Goal: Task Accomplishment & Management: Manage account settings

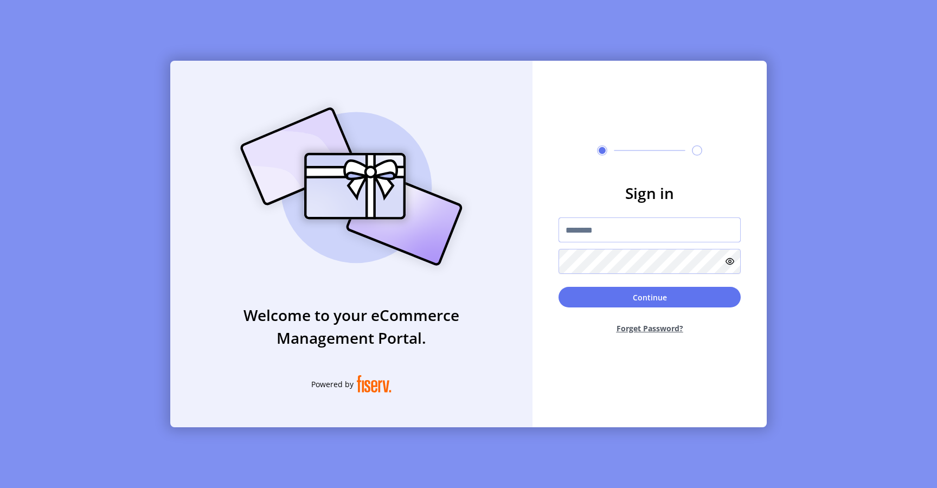
click at [586, 228] on input "text" at bounding box center [649, 229] width 182 height 25
type input "**********"
click at [580, 293] on button "Continue" at bounding box center [649, 297] width 182 height 21
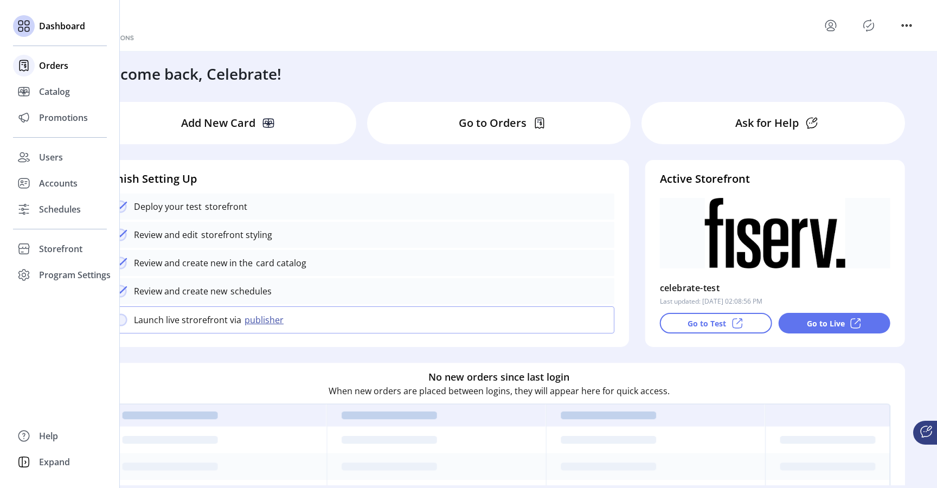
click at [59, 71] on span "Orders" at bounding box center [53, 65] width 29 height 13
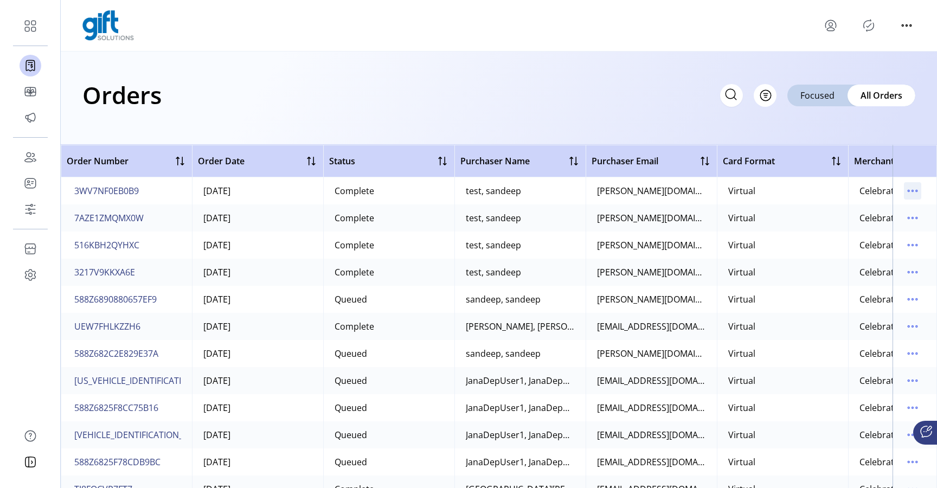
click at [912, 191] on icon "menu" at bounding box center [912, 190] width 17 height 17
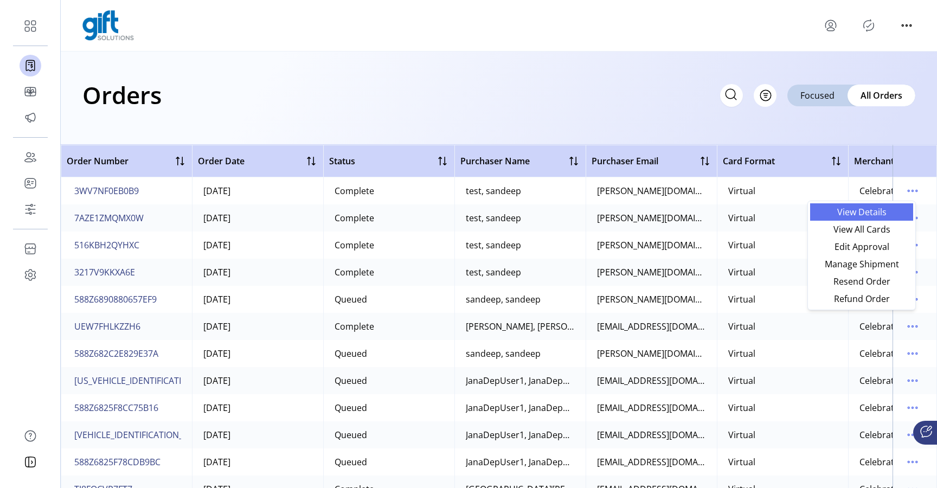
click at [882, 209] on span "View Details" at bounding box center [861, 212] width 90 height 9
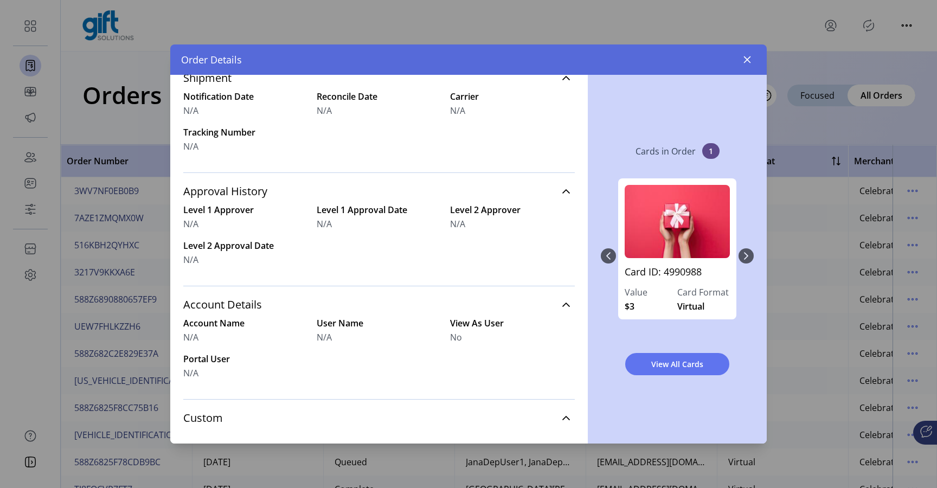
scroll to position [395, 0]
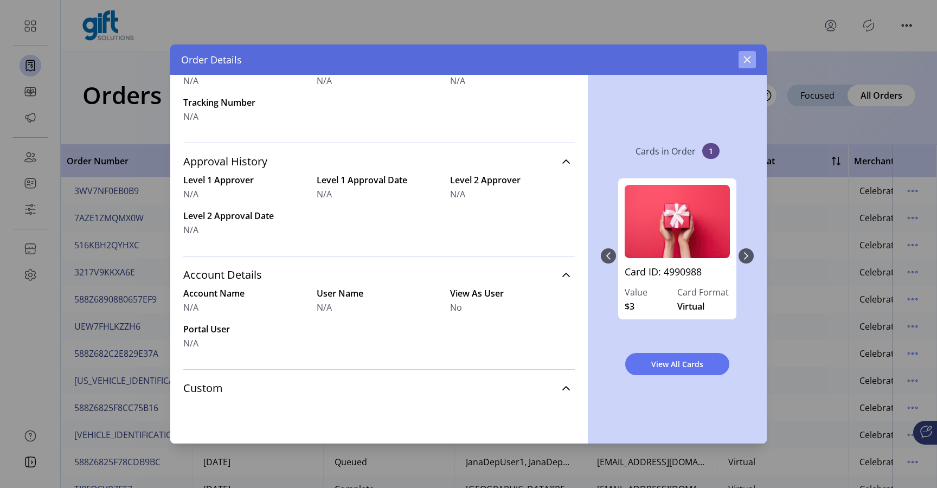
click at [749, 60] on icon "button" at bounding box center [747, 59] width 7 height 7
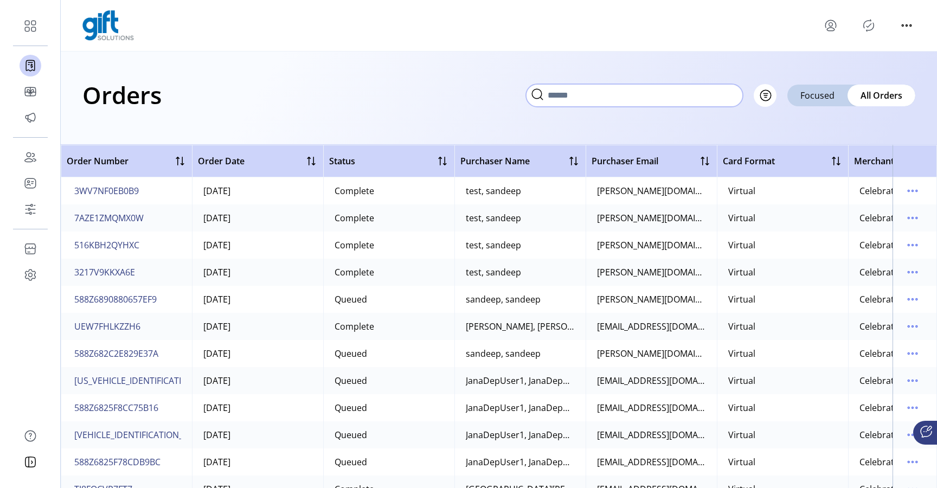
click at [731, 95] on input "text" at bounding box center [634, 95] width 217 height 23
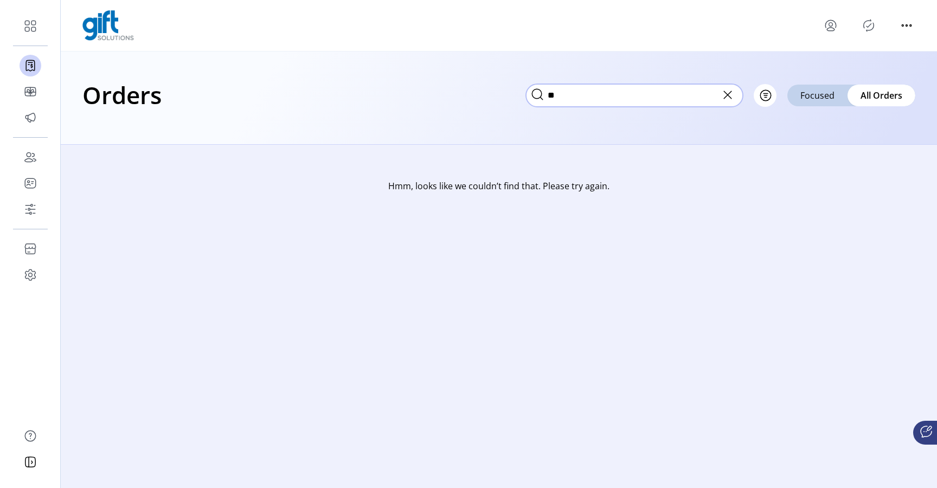
type input "*"
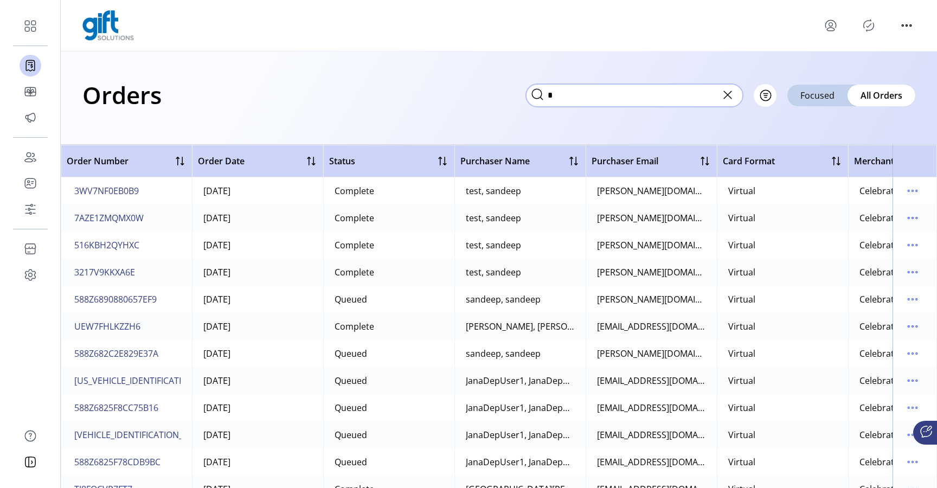
type input "*"
click at [732, 101] on icon at bounding box center [727, 94] width 17 height 17
click at [723, 97] on icon at bounding box center [730, 94] width 17 height 17
click at [768, 91] on button "Filter" at bounding box center [753, 95] width 46 height 23
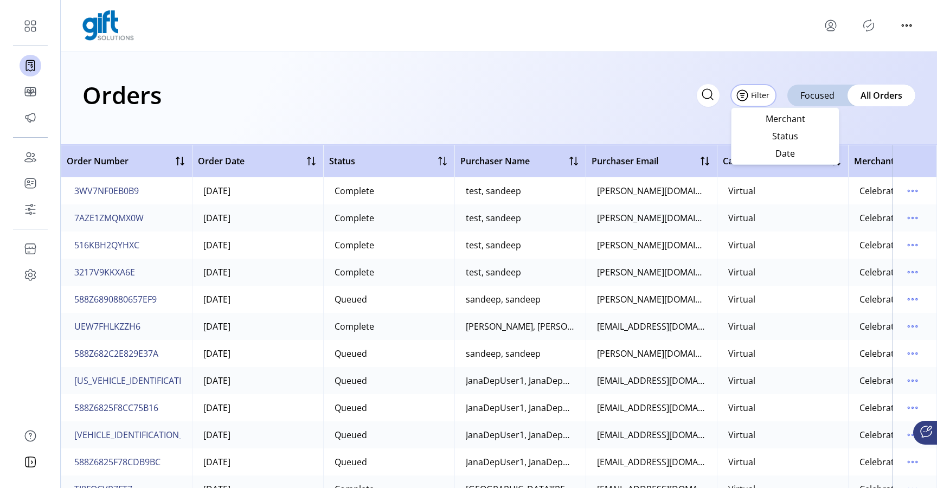
click at [632, 124] on div "Orders Filter Focused All Orders" at bounding box center [499, 98] width 876 height 93
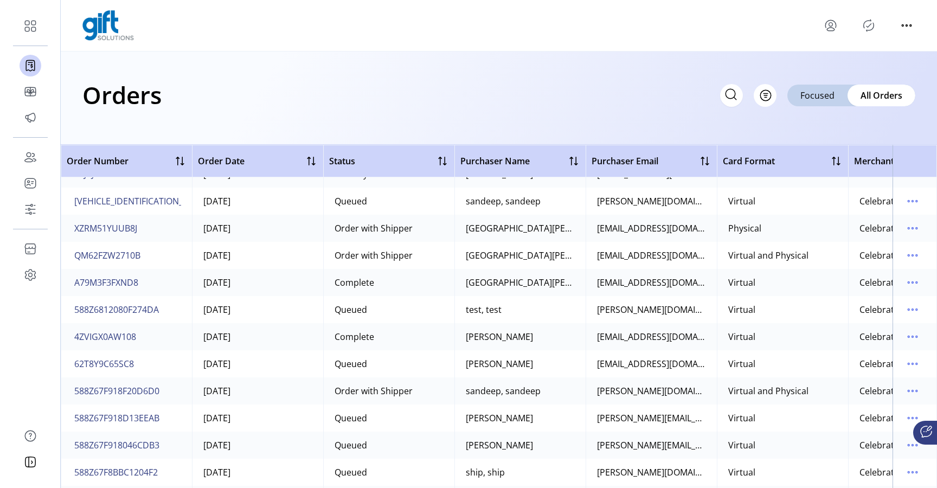
scroll to position [366, 0]
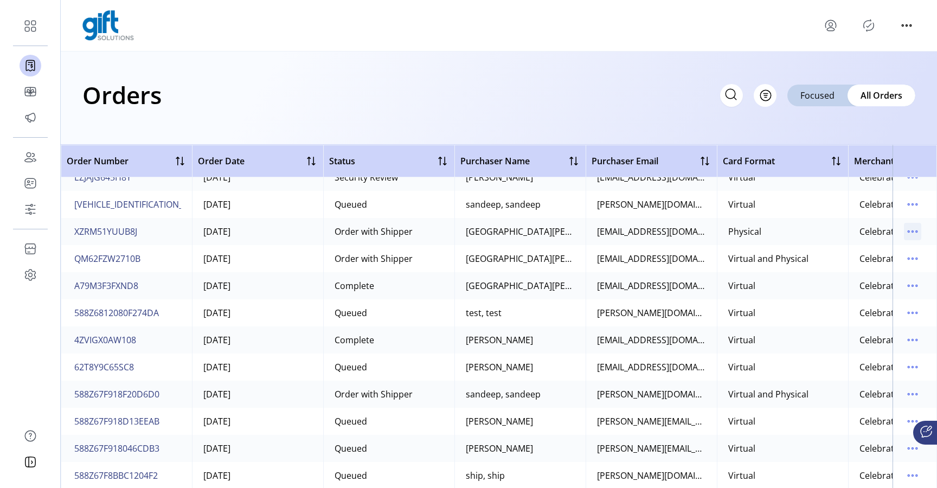
click at [908, 228] on icon "menu" at bounding box center [912, 231] width 17 height 17
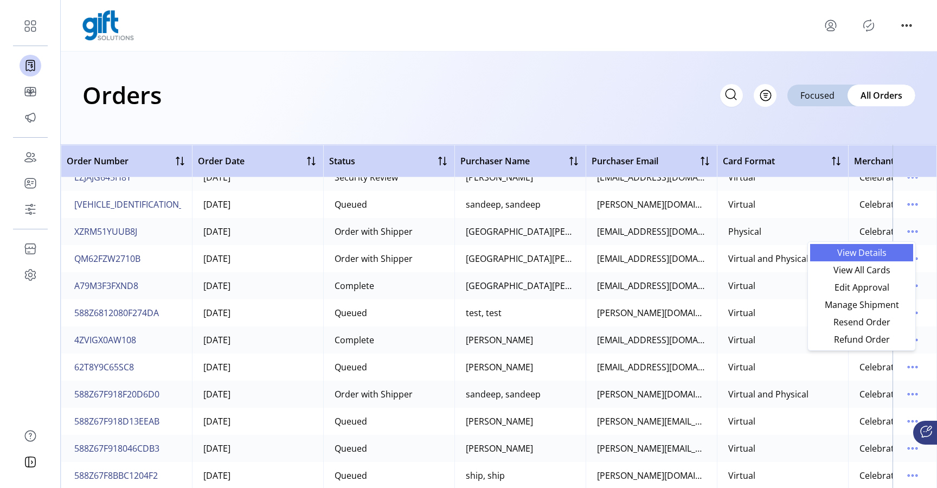
click at [878, 260] on link "View Details" at bounding box center [861, 252] width 103 height 17
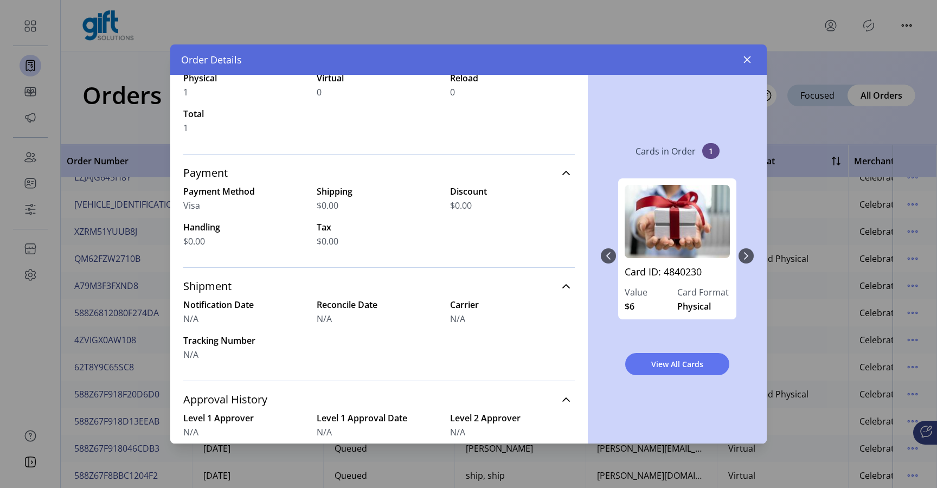
scroll to position [171, 0]
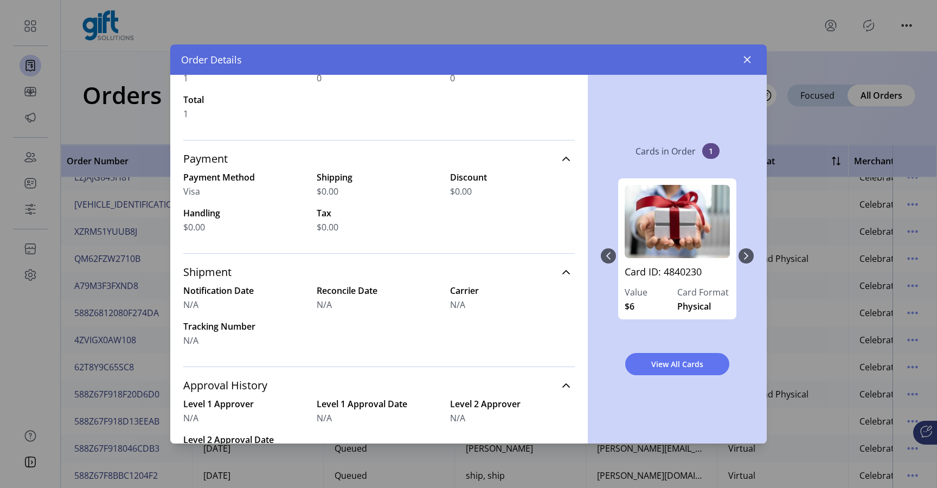
click at [456, 303] on span "N/A" at bounding box center [457, 304] width 15 height 13
click at [750, 64] on button "button" at bounding box center [746, 59] width 17 height 17
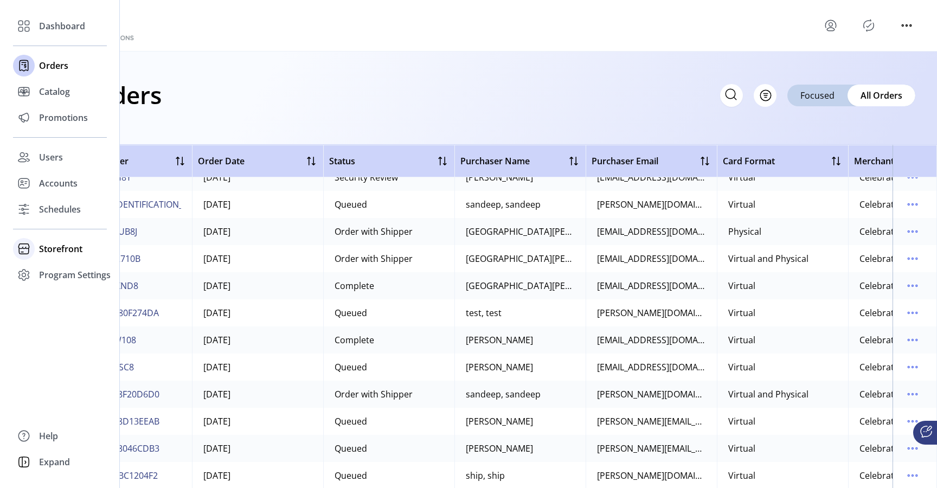
click at [56, 248] on span "Storefront" at bounding box center [60, 248] width 43 height 13
click at [61, 271] on span "Configuration" at bounding box center [67, 270] width 57 height 13
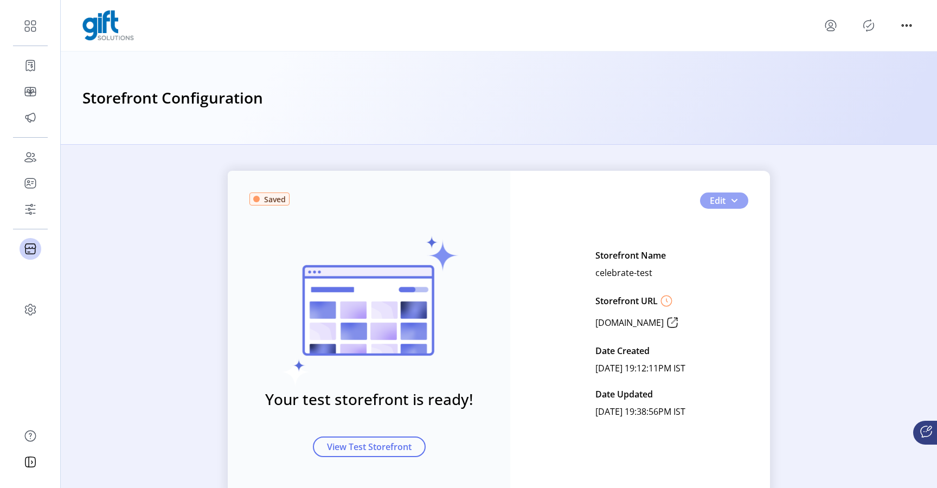
click at [737, 201] on button "Edit" at bounding box center [724, 200] width 48 height 16
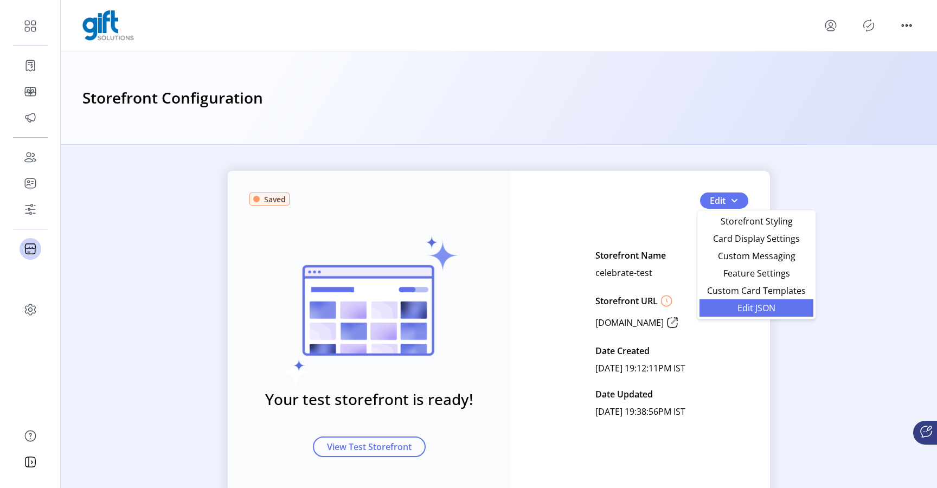
click at [745, 315] on link "Edit JSON" at bounding box center [756, 307] width 114 height 17
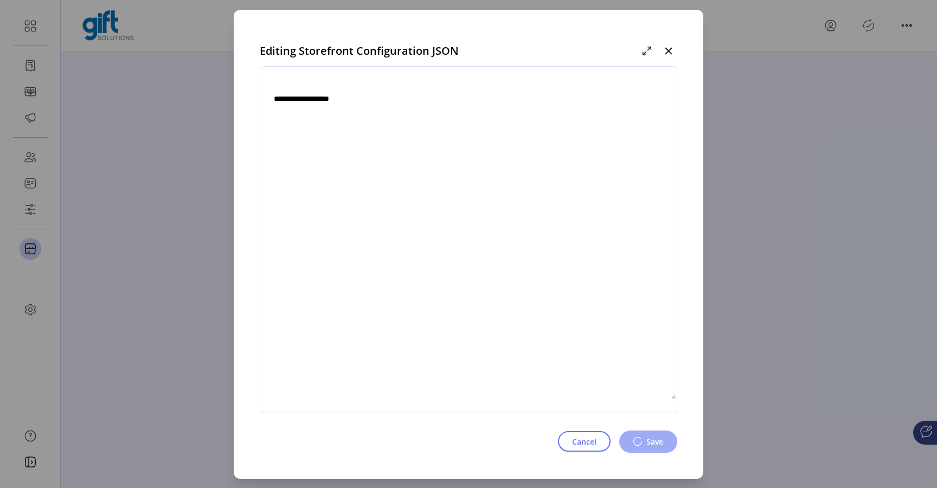
type textarea "**********"
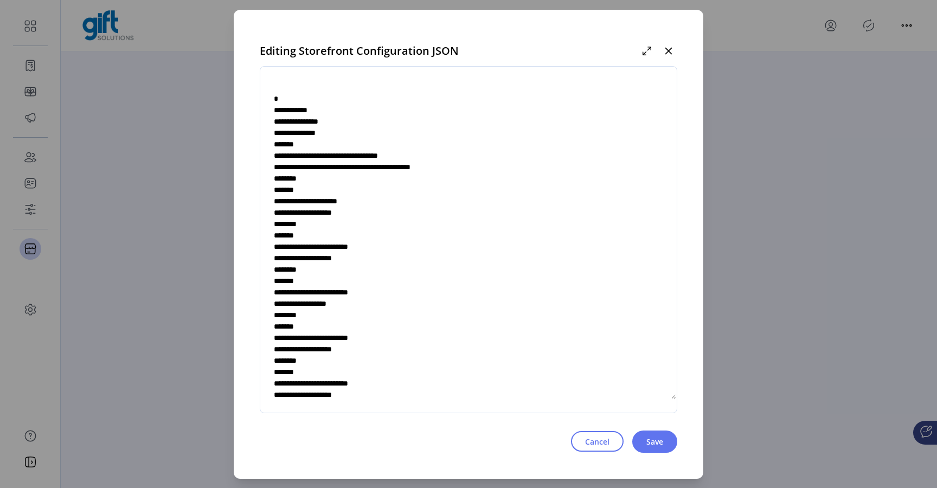
click at [300, 144] on textarea at bounding box center [468, 240] width 416 height 320
drag, startPoint x: 289, startPoint y: 121, endPoint x: 348, endPoint y: 121, distance: 58.6
click at [348, 121] on textarea at bounding box center [468, 240] width 416 height 320
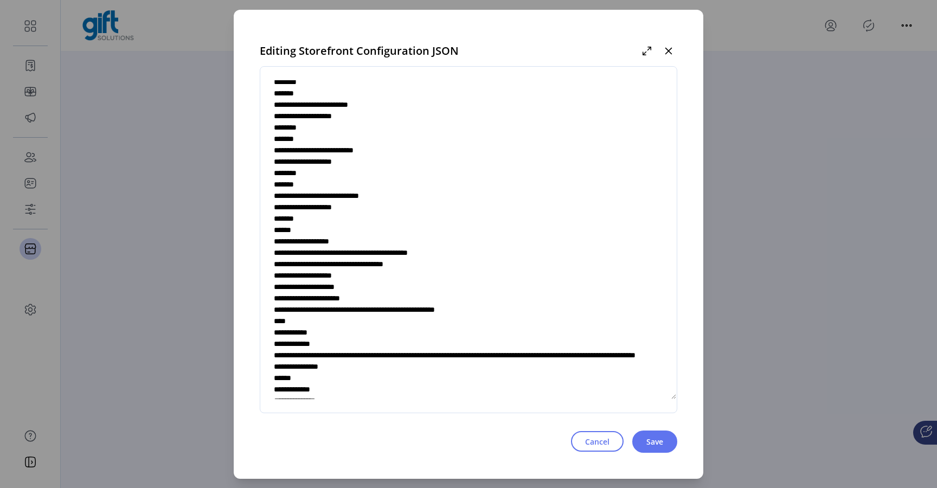
scroll to position [291, 0]
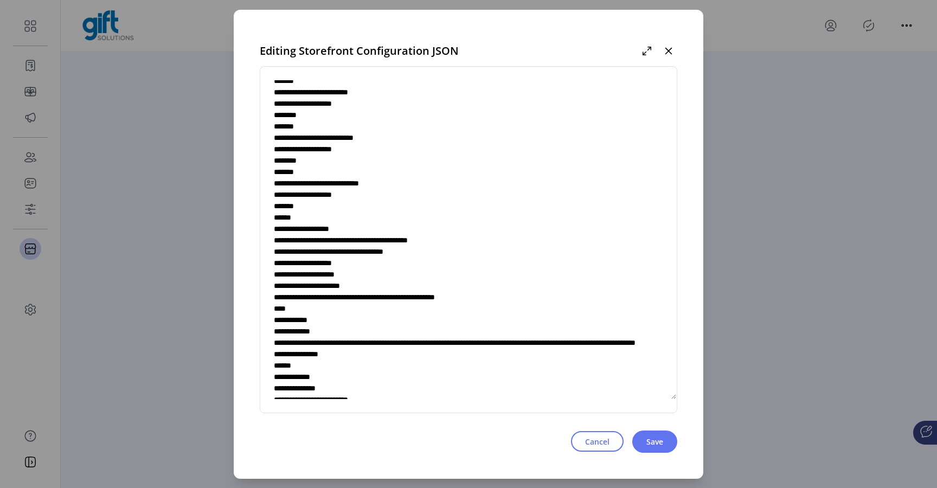
drag, startPoint x: 287, startPoint y: 229, endPoint x: 545, endPoint y: 295, distance: 266.4
click at [545, 295] on textarea at bounding box center [468, 240] width 416 height 320
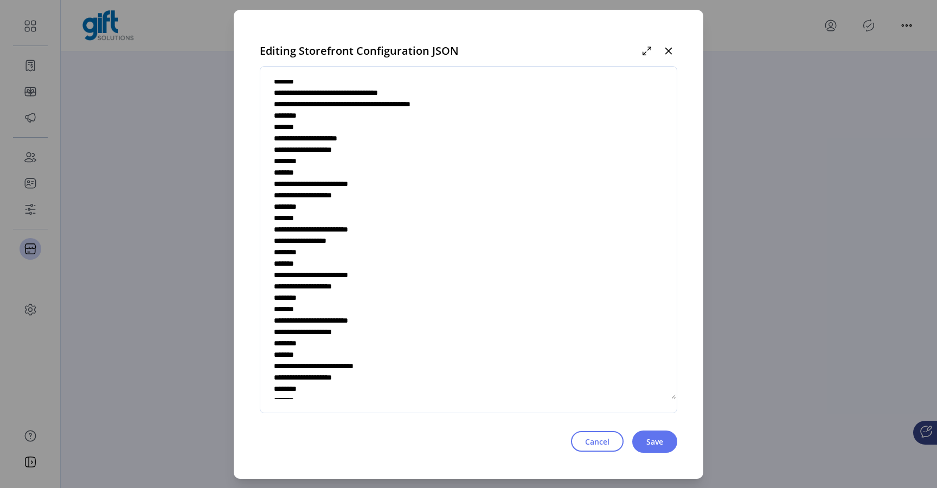
scroll to position [0, 0]
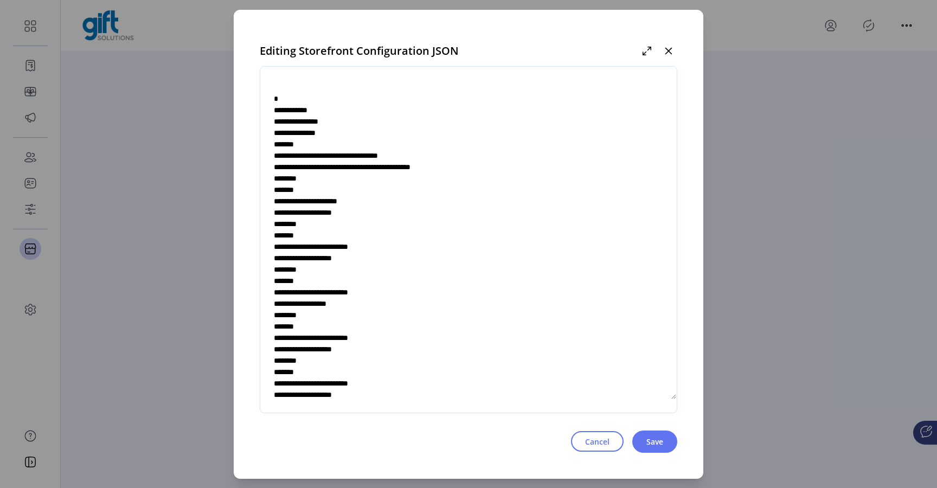
drag, startPoint x: 292, startPoint y: 132, endPoint x: 329, endPoint y: 131, distance: 36.9
click at [329, 131] on textarea at bounding box center [468, 240] width 416 height 320
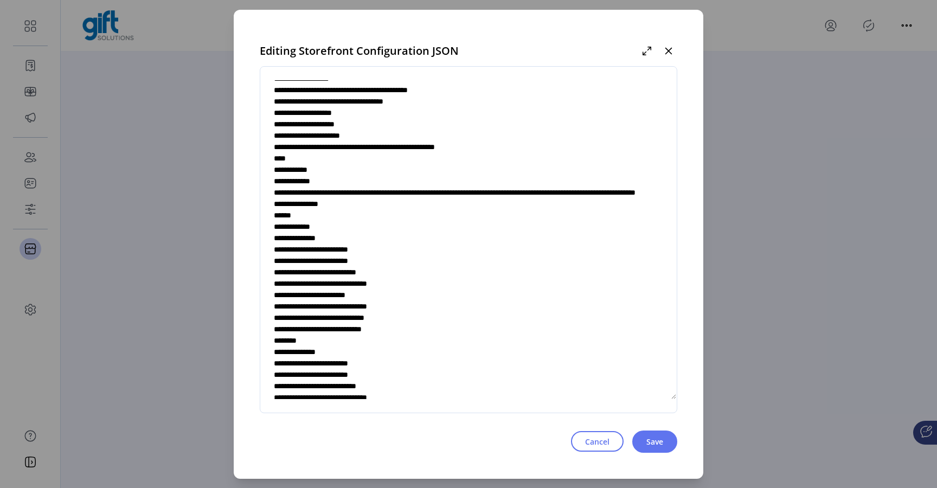
scroll to position [867, 0]
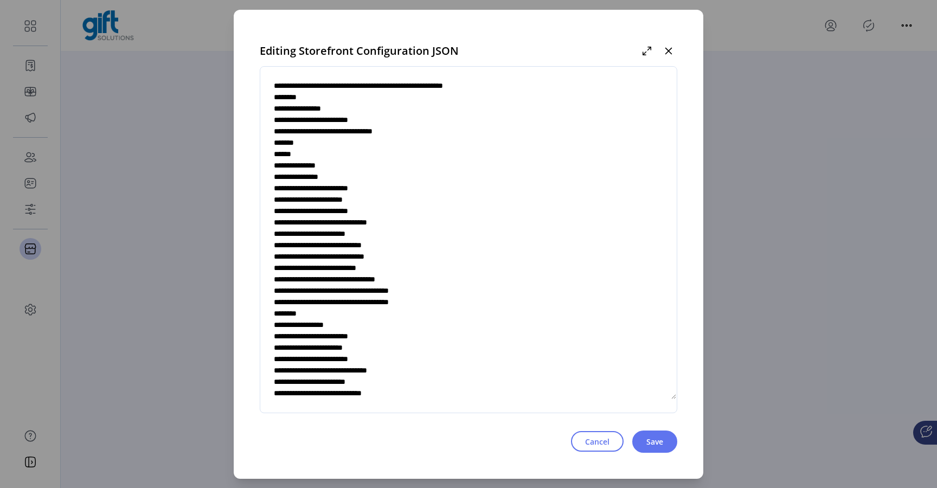
drag, startPoint x: 334, startPoint y: 129, endPoint x: 376, endPoint y: 152, distance: 48.0
click at [376, 152] on textarea at bounding box center [468, 240] width 416 height 320
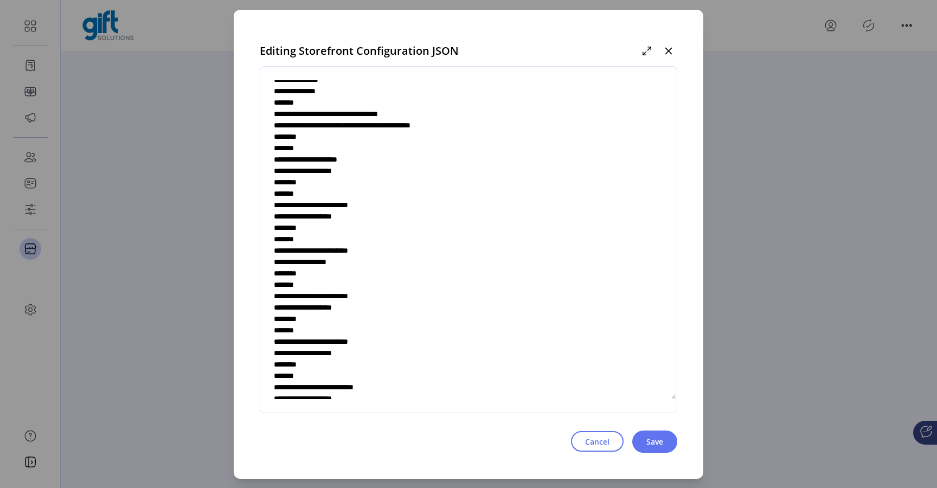
scroll to position [0, 0]
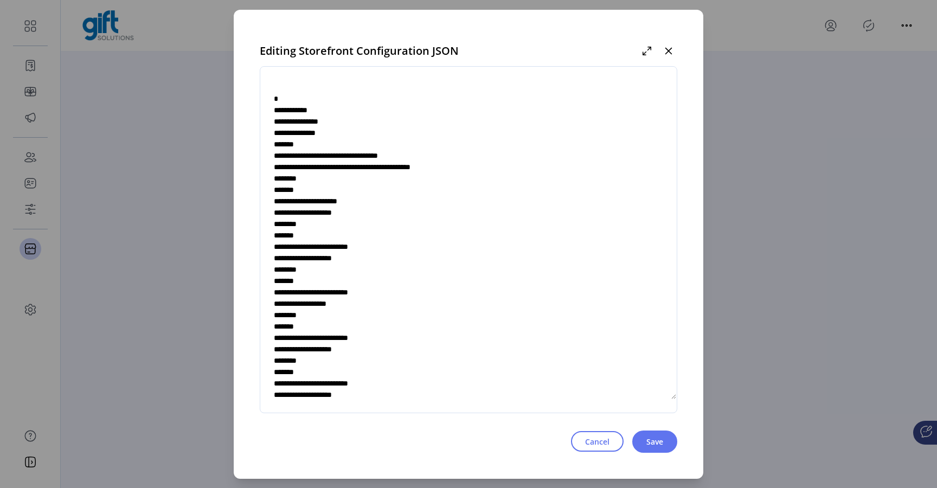
click at [305, 117] on textarea at bounding box center [468, 240] width 416 height 320
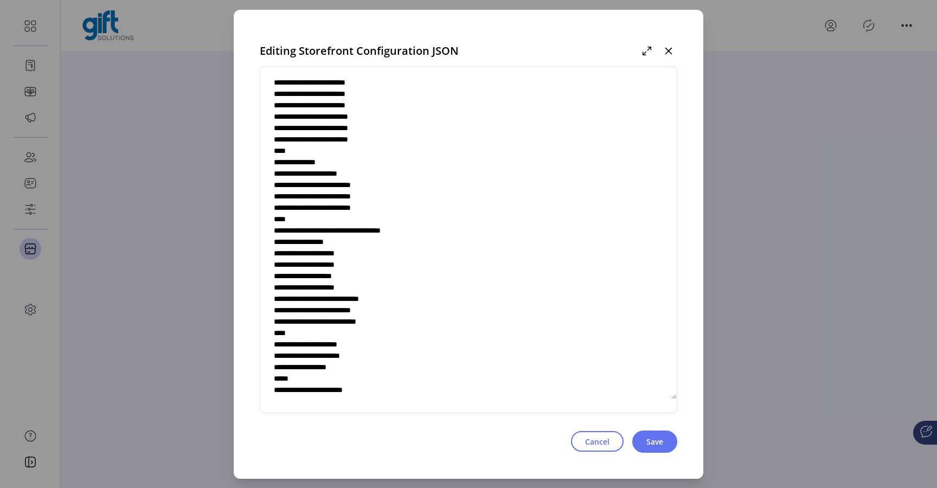
scroll to position [3215, 0]
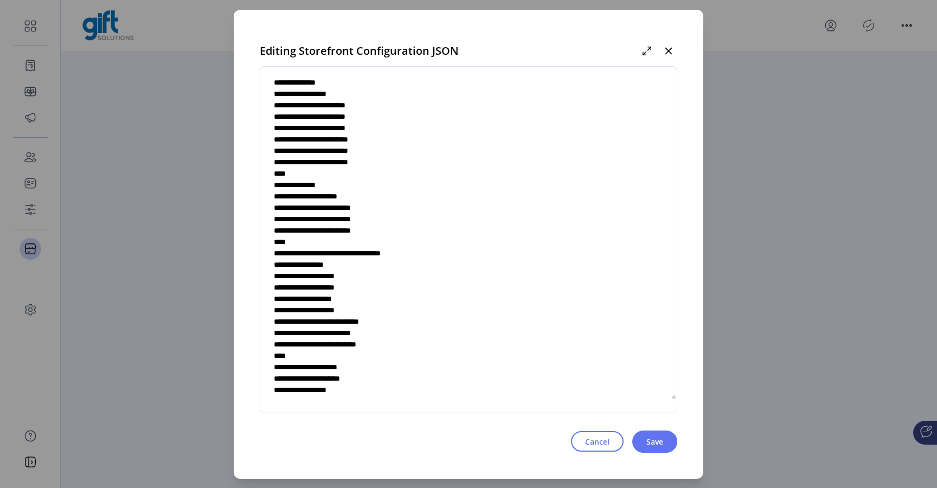
drag, startPoint x: 292, startPoint y: 130, endPoint x: 417, endPoint y: 236, distance: 164.2
click at [417, 239] on textarea at bounding box center [468, 240] width 416 height 320
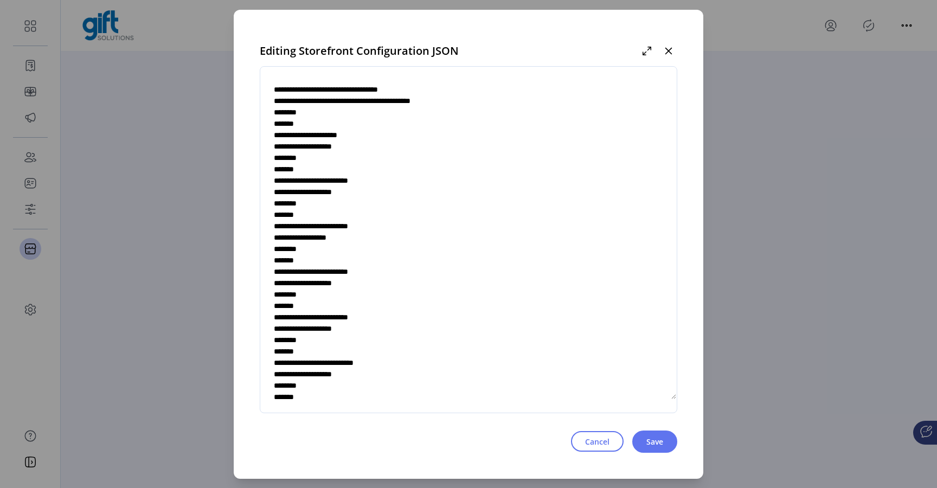
scroll to position [0, 0]
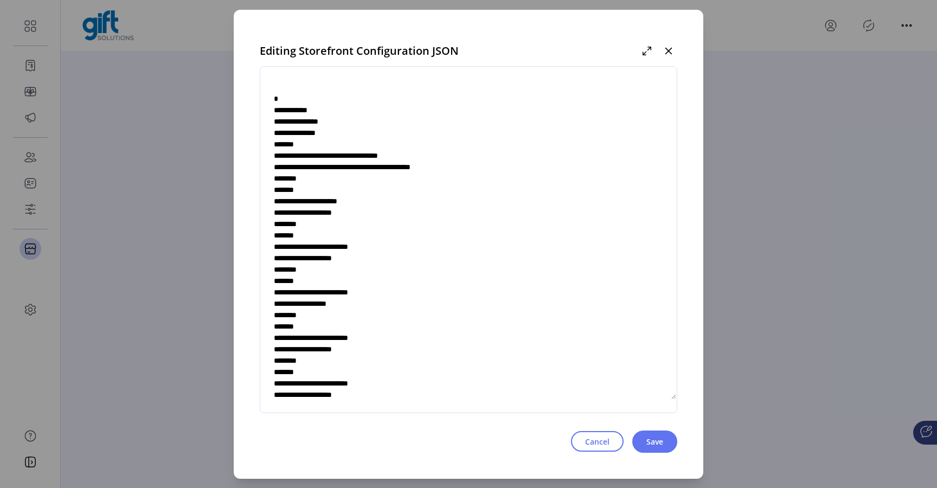
click at [313, 134] on textarea at bounding box center [468, 240] width 416 height 320
click at [324, 155] on textarea at bounding box center [468, 240] width 416 height 320
click at [303, 122] on textarea at bounding box center [468, 240] width 416 height 320
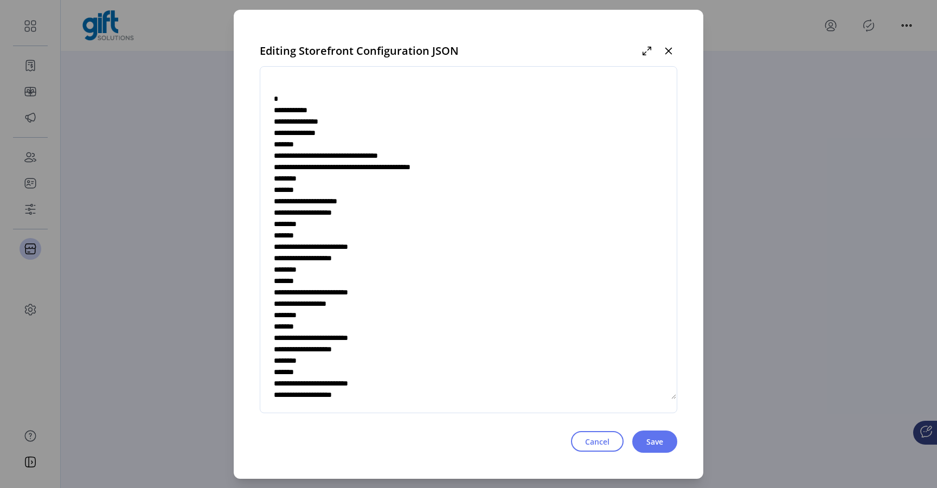
click at [303, 122] on textarea at bounding box center [468, 240] width 416 height 320
drag, startPoint x: 355, startPoint y: 165, endPoint x: 396, endPoint y: 170, distance: 41.5
click at [396, 170] on textarea at bounding box center [468, 240] width 416 height 320
click at [361, 201] on textarea at bounding box center [468, 240] width 416 height 320
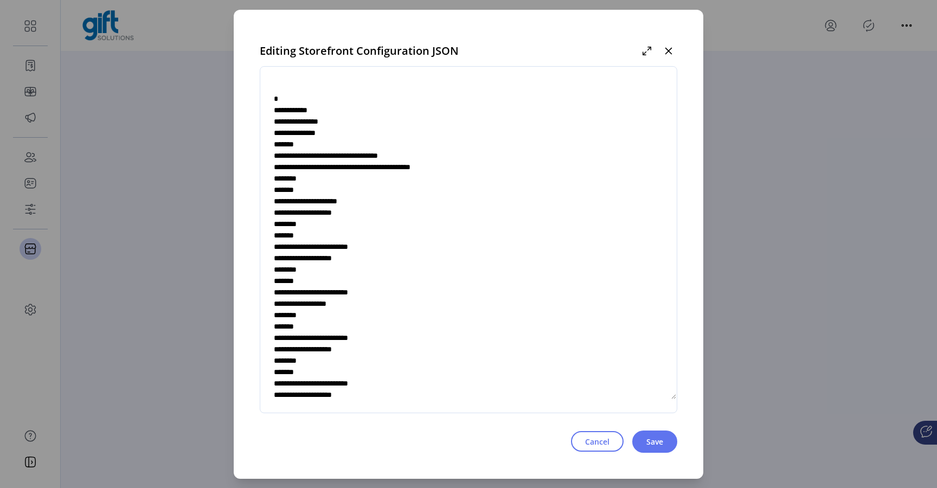
click at [373, 245] on textarea at bounding box center [468, 240] width 416 height 320
drag, startPoint x: 300, startPoint y: 145, endPoint x: 334, endPoint y: 383, distance: 239.8
click at [334, 383] on textarea at bounding box center [468, 240] width 416 height 320
click at [336, 202] on textarea at bounding box center [468, 240] width 416 height 320
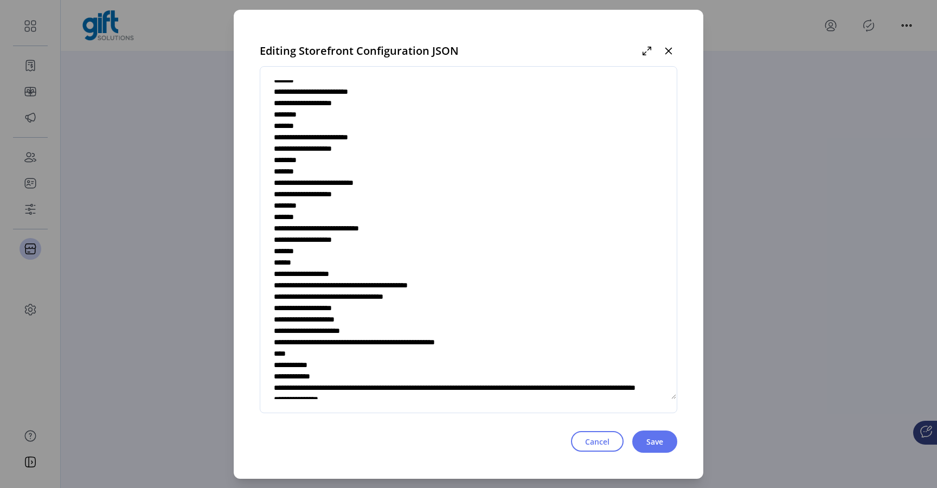
scroll to position [262, 0]
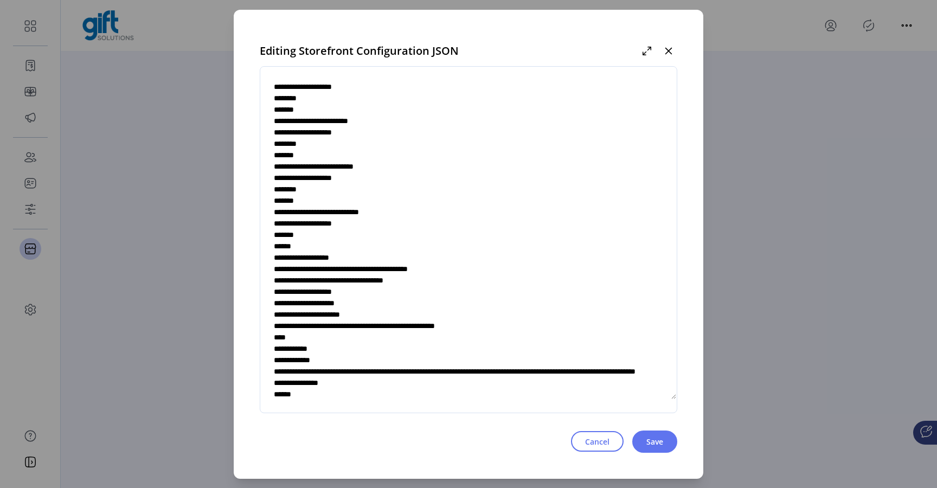
drag, startPoint x: 296, startPoint y: 147, endPoint x: 361, endPoint y: 242, distance: 114.7
click at [361, 242] on textarea at bounding box center [468, 240] width 416 height 320
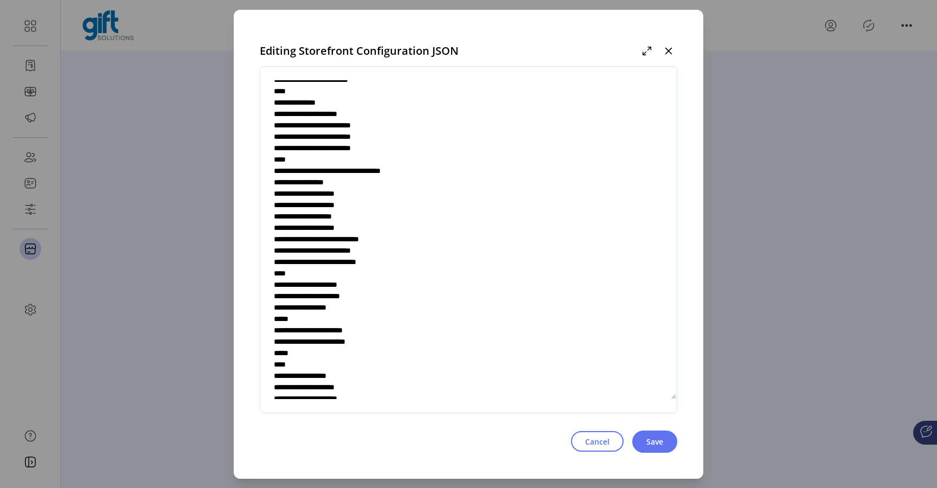
scroll to position [3383, 0]
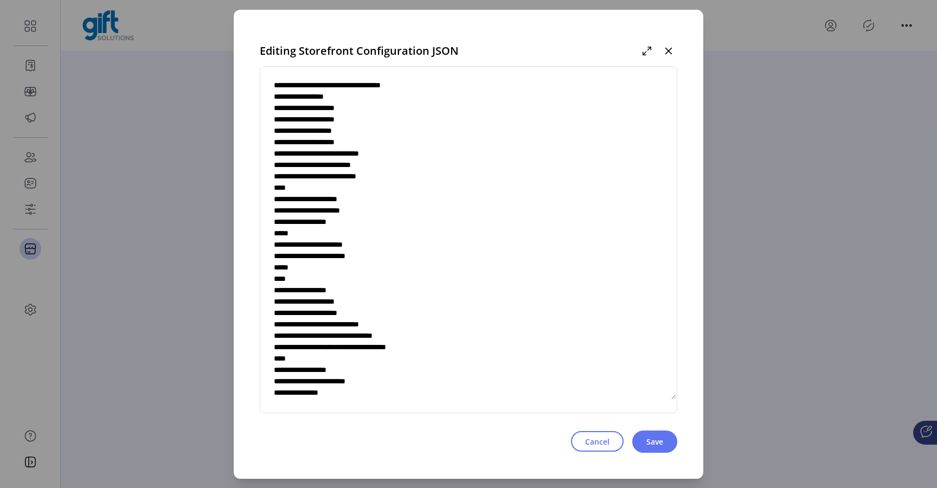
click at [361, 242] on textarea at bounding box center [468, 240] width 416 height 320
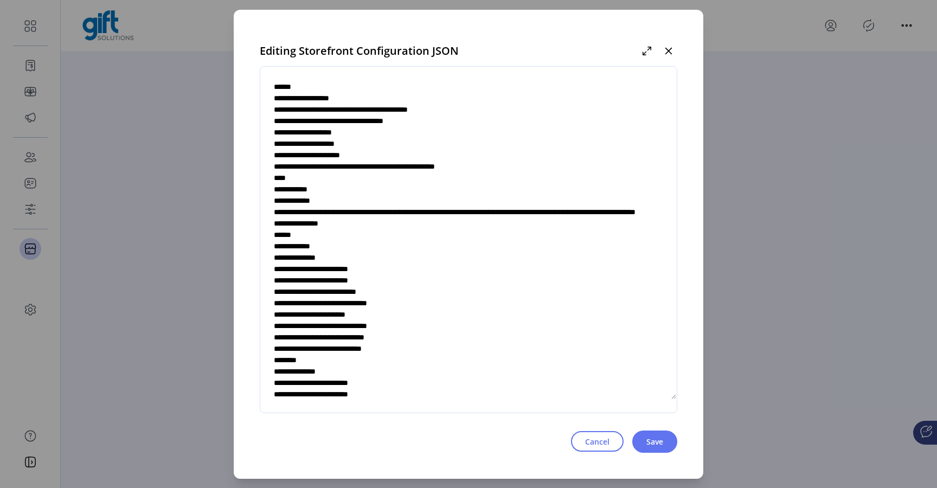
scroll to position [0, 0]
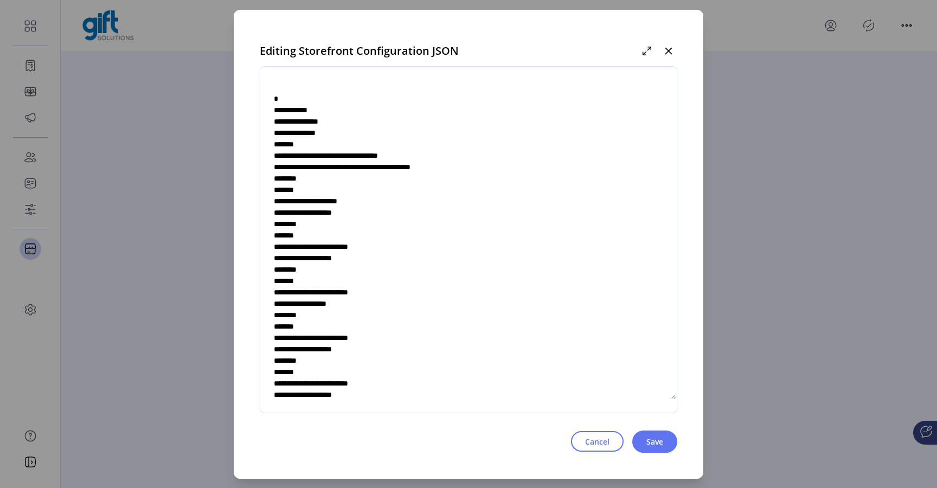
click at [320, 172] on textarea at bounding box center [468, 240] width 416 height 320
click at [284, 112] on textarea at bounding box center [468, 240] width 416 height 320
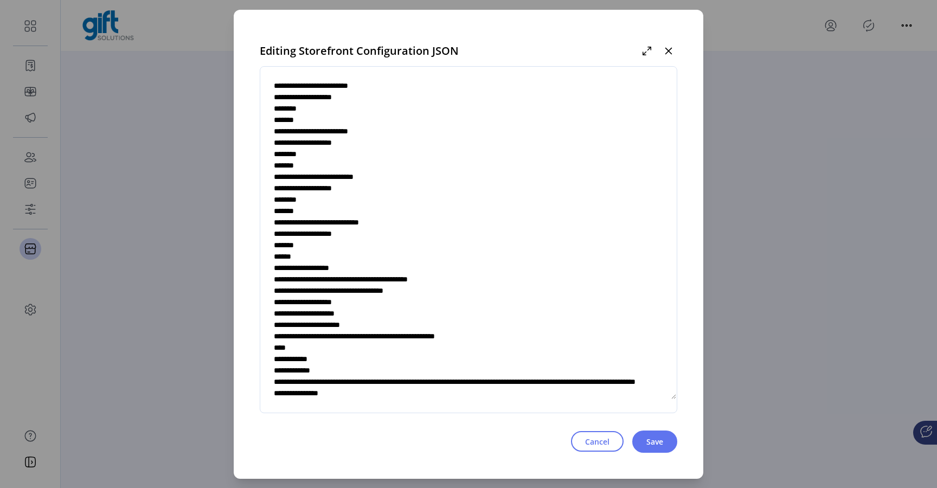
scroll to position [277, 0]
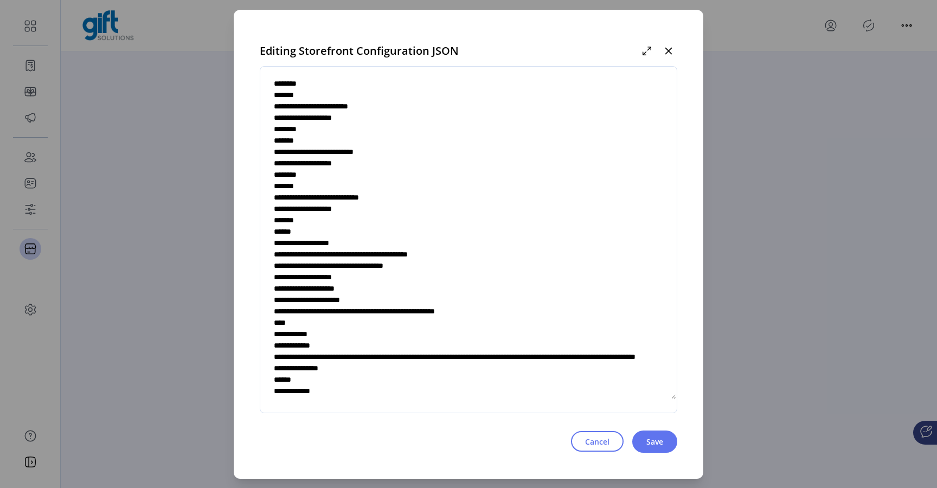
click at [286, 324] on textarea at bounding box center [468, 240] width 416 height 320
